Goal: Check status: Check status

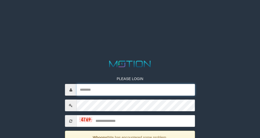
drag, startPoint x: 99, startPoint y: 88, endPoint x: 89, endPoint y: 88, distance: 9.4
click at [99, 88] on input "text" at bounding box center [136, 90] width 118 height 12
click at [102, 88] on input "text" at bounding box center [136, 90] width 118 height 12
paste input "*********"
type input "*********"
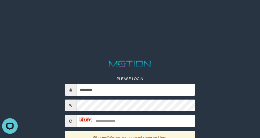
click at [103, 111] on div at bounding box center [130, 106] width 130 height 12
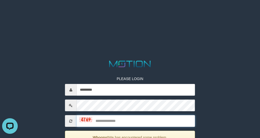
click at [101, 121] on input "text" at bounding box center [136, 122] width 118 height 12
type input "****"
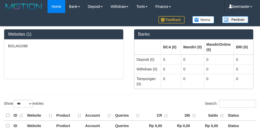
select select "***"
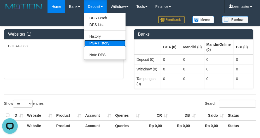
click at [96, 42] on link "PGA History" at bounding box center [104, 43] width 41 height 7
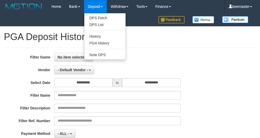
select select
select select "**"
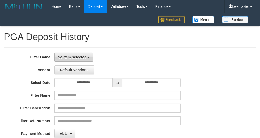
click at [81, 59] on span "No item selected" at bounding box center [72, 57] width 29 height 4
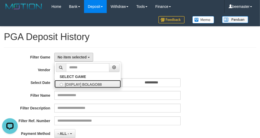
drag, startPoint x: 85, startPoint y: 84, endPoint x: 90, endPoint y: 78, distance: 7.4
click at [85, 84] on label "[OXPLAY] BOLAGO88" at bounding box center [87, 84] width 66 height 8
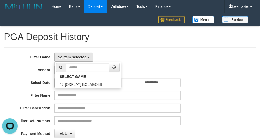
select select "***"
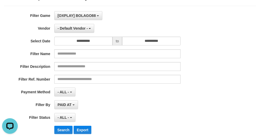
scroll to position [43, 0]
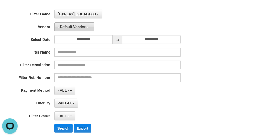
click at [86, 29] on span "- Default Vendor -" at bounding box center [73, 27] width 30 height 4
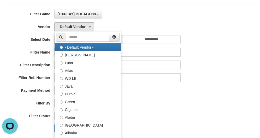
click at [151, 14] on div "[OXPLAY] BOLAGO88 SELECT GAME [OXPLAY] BOLAGO88" at bounding box center [117, 14] width 126 height 9
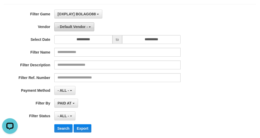
click at [81, 24] on button "- Default Vendor -" at bounding box center [74, 26] width 40 height 9
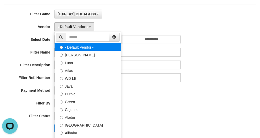
click at [72, 48] on label "- Default Vendor -" at bounding box center [87, 47] width 66 height 8
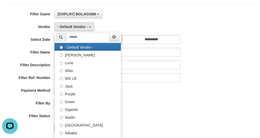
click at [148, 12] on div "[OXPLAY] BOLAGO88 SELECT GAME [OXPLAY] BOLAGO88" at bounding box center [117, 14] width 126 height 9
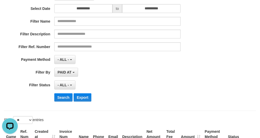
scroll to position [87, 0]
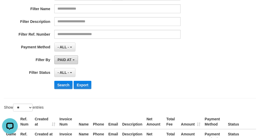
click at [70, 62] on span "PAID AT" at bounding box center [65, 60] width 14 height 4
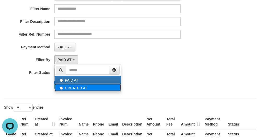
click at [82, 90] on label "CREATED AT" at bounding box center [87, 88] width 66 height 8
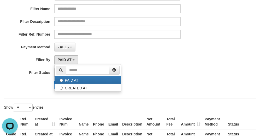
select select "*"
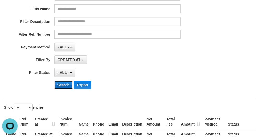
click at [66, 85] on button "Search" at bounding box center [63, 85] width 19 height 8
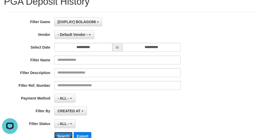
scroll to position [33, 0]
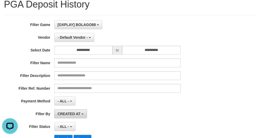
click at [74, 113] on span "CREATED AT" at bounding box center [69, 114] width 23 height 4
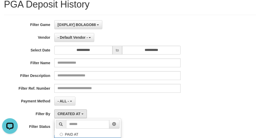
click at [104, 112] on div "CREATED AT PAID AT CREATED AT" at bounding box center [117, 114] width 126 height 9
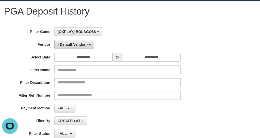
scroll to position [11, 0]
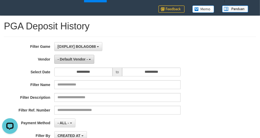
click at [83, 55] on button "- Default Vendor -" at bounding box center [74, 59] width 40 height 9
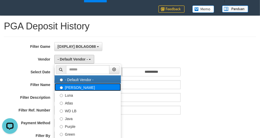
click at [78, 85] on label "Lucy" at bounding box center [87, 87] width 66 height 8
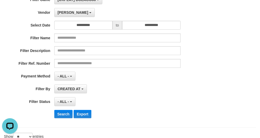
scroll to position [65, 0]
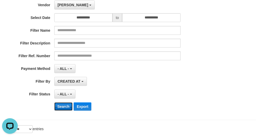
click at [67, 109] on button "Search" at bounding box center [63, 107] width 19 height 8
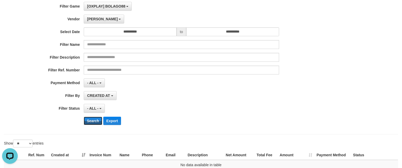
scroll to position [0, 0]
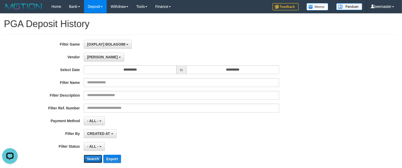
click at [89, 138] on button "Search" at bounding box center [93, 159] width 19 height 8
drag, startPoint x: 99, startPoint y: 57, endPoint x: 101, endPoint y: 74, distance: 16.5
click at [99, 58] on button "Lucy" at bounding box center [104, 57] width 40 height 9
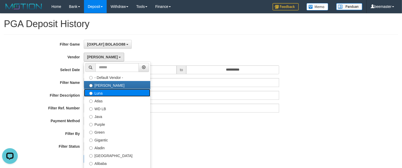
click at [105, 96] on label "Luna" at bounding box center [117, 93] width 66 height 8
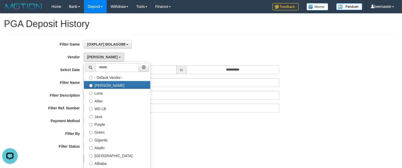
select select "**********"
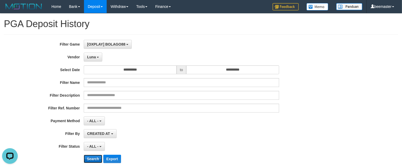
click at [95, 138] on button "Search" at bounding box center [93, 159] width 19 height 8
click at [89, 58] on span "Luna" at bounding box center [91, 57] width 9 height 4
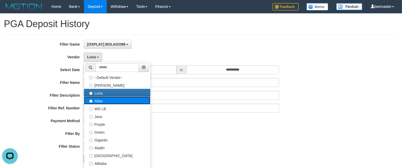
click at [102, 104] on label "Atlas" at bounding box center [117, 101] width 66 height 8
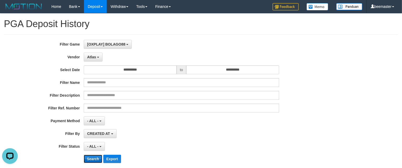
click at [92, 138] on button "Search" at bounding box center [93, 159] width 19 height 8
click at [93, 59] on span "Atlas" at bounding box center [91, 57] width 9 height 4
click at [86, 138] on button "Search" at bounding box center [93, 159] width 19 height 8
click at [100, 57] on button "WD LB" at bounding box center [95, 57] width 22 height 9
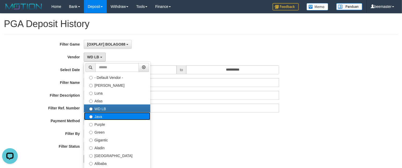
click at [99, 115] on label "Java" at bounding box center [117, 116] width 66 height 8
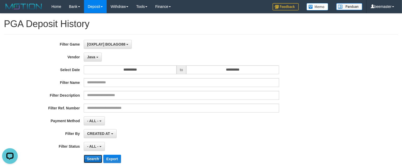
click at [90, 138] on button "Search" at bounding box center [93, 159] width 19 height 8
click at [91, 57] on span "Java" at bounding box center [91, 57] width 8 height 4
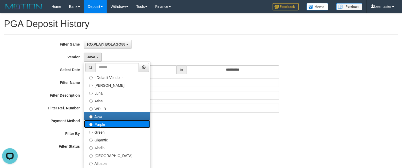
click at [102, 125] on label "Purple" at bounding box center [117, 124] width 66 height 8
select select "**********"
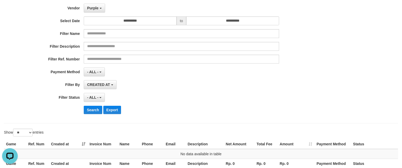
scroll to position [54, 0]
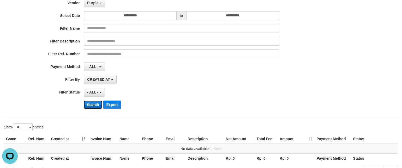
click at [93, 102] on button "Search" at bounding box center [93, 105] width 19 height 8
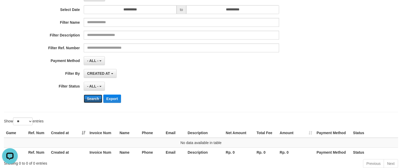
scroll to position [0, 0]
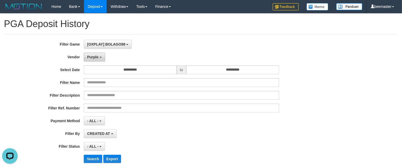
click at [97, 53] on button "Purple" at bounding box center [94, 57] width 21 height 9
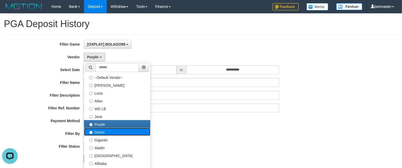
click at [106, 136] on label "Green" at bounding box center [117, 132] width 66 height 8
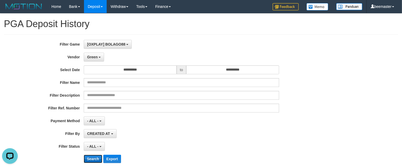
click at [92, 138] on button "Search" at bounding box center [93, 159] width 19 height 8
click at [100, 58] on b "button" at bounding box center [100, 57] width 2 height 1
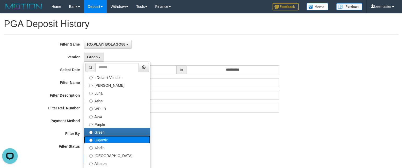
click at [110, 138] on label "Gigantic" at bounding box center [117, 140] width 66 height 8
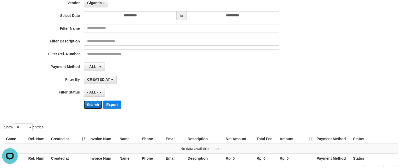
click at [96, 108] on button "Search" at bounding box center [93, 105] width 19 height 8
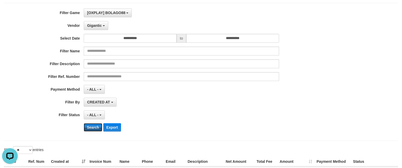
scroll to position [27, 0]
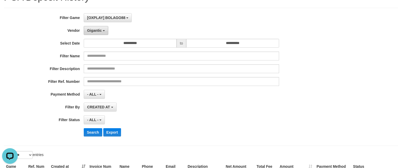
click at [99, 33] on button "Gigantic" at bounding box center [96, 30] width 25 height 9
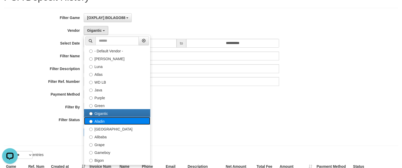
click at [98, 121] on label "Aladin" at bounding box center [117, 121] width 66 height 8
select select "**********"
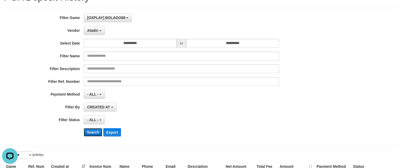
click at [95, 133] on button "Search" at bounding box center [93, 132] width 19 height 8
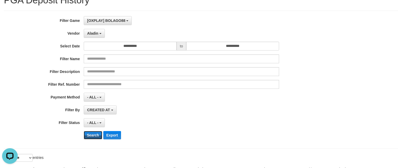
scroll to position [5, 0]
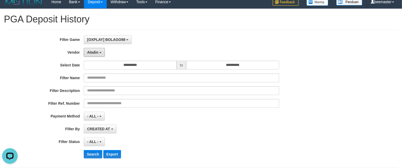
drag, startPoint x: 96, startPoint y: 52, endPoint x: 104, endPoint y: 86, distance: 35.3
click at [96, 52] on span "Aladin" at bounding box center [92, 52] width 11 height 4
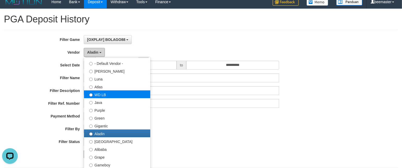
scroll to position [43, 0]
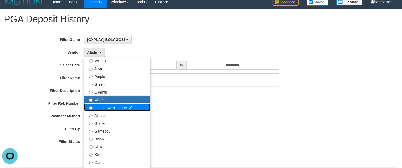
click at [106, 109] on label "Dubai" at bounding box center [117, 108] width 66 height 8
select select "**********"
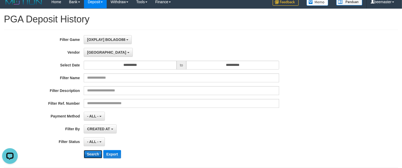
click at [94, 138] on button "Search" at bounding box center [93, 154] width 19 height 8
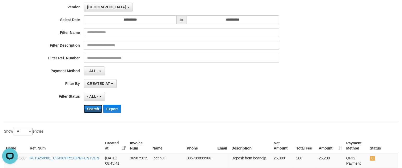
scroll to position [124, 0]
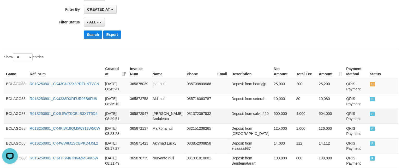
click at [215, 110] on td "081372397532" at bounding box center [200, 116] width 31 height 15
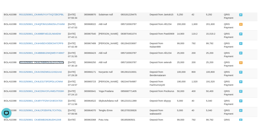
scroll to position [337, 0]
